Goal: Task Accomplishment & Management: Complete application form

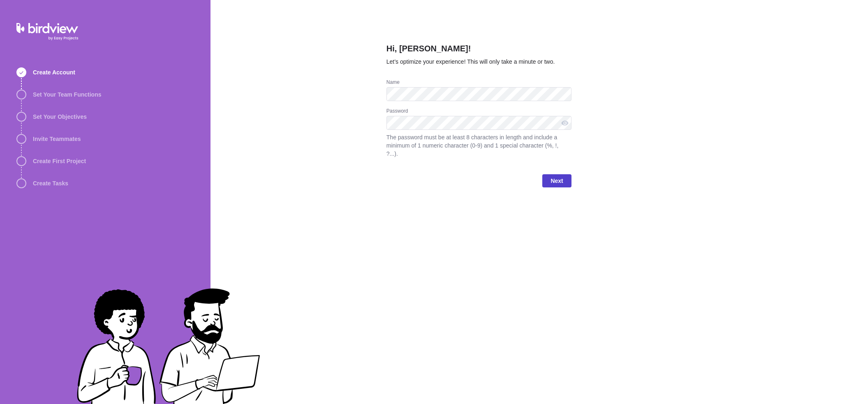
click at [556, 176] on span "Next" at bounding box center [557, 181] width 12 height 10
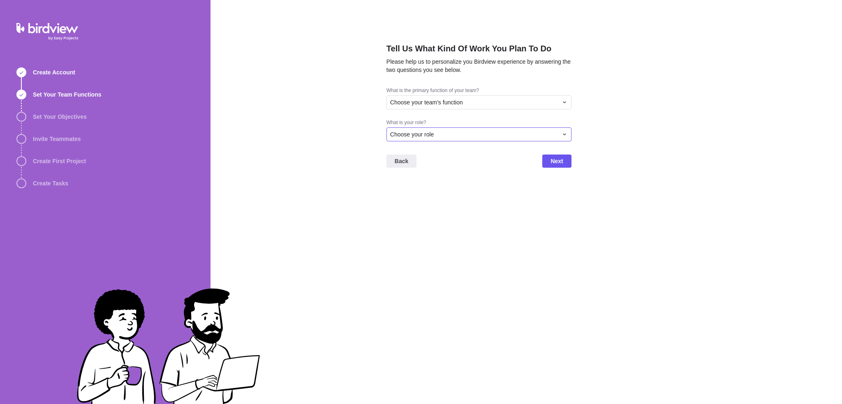
click at [445, 136] on div "Choose your role" at bounding box center [474, 134] width 168 height 8
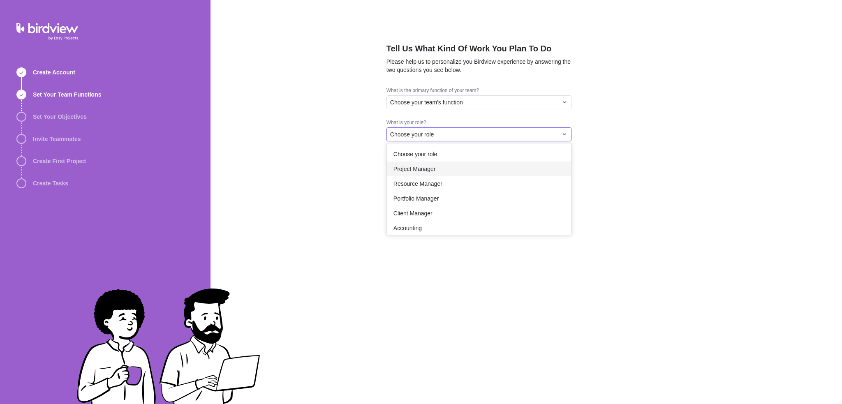
click at [442, 167] on div "Project Manager" at bounding box center [479, 169] width 184 height 15
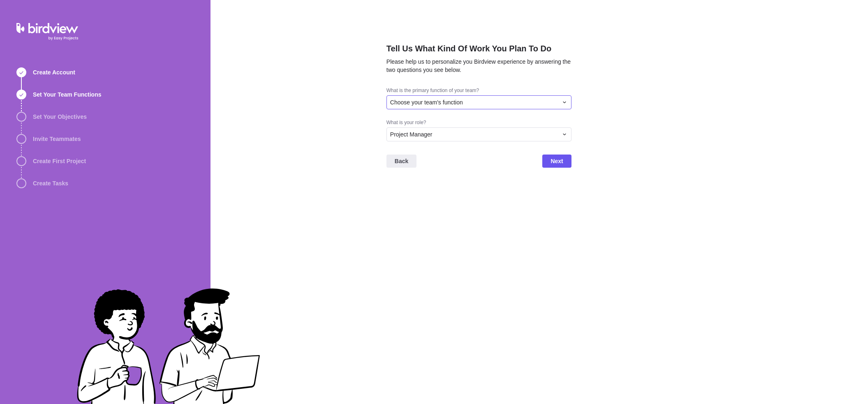
click at [422, 103] on span "Choose your team's function" at bounding box center [426, 102] width 73 height 8
click at [423, 140] on span "Consulting/Professional Services" at bounding box center [436, 137] width 84 height 8
click at [554, 162] on span "Next" at bounding box center [557, 161] width 12 height 10
